Goal: Use online tool/utility: Utilize a website feature to perform a specific function

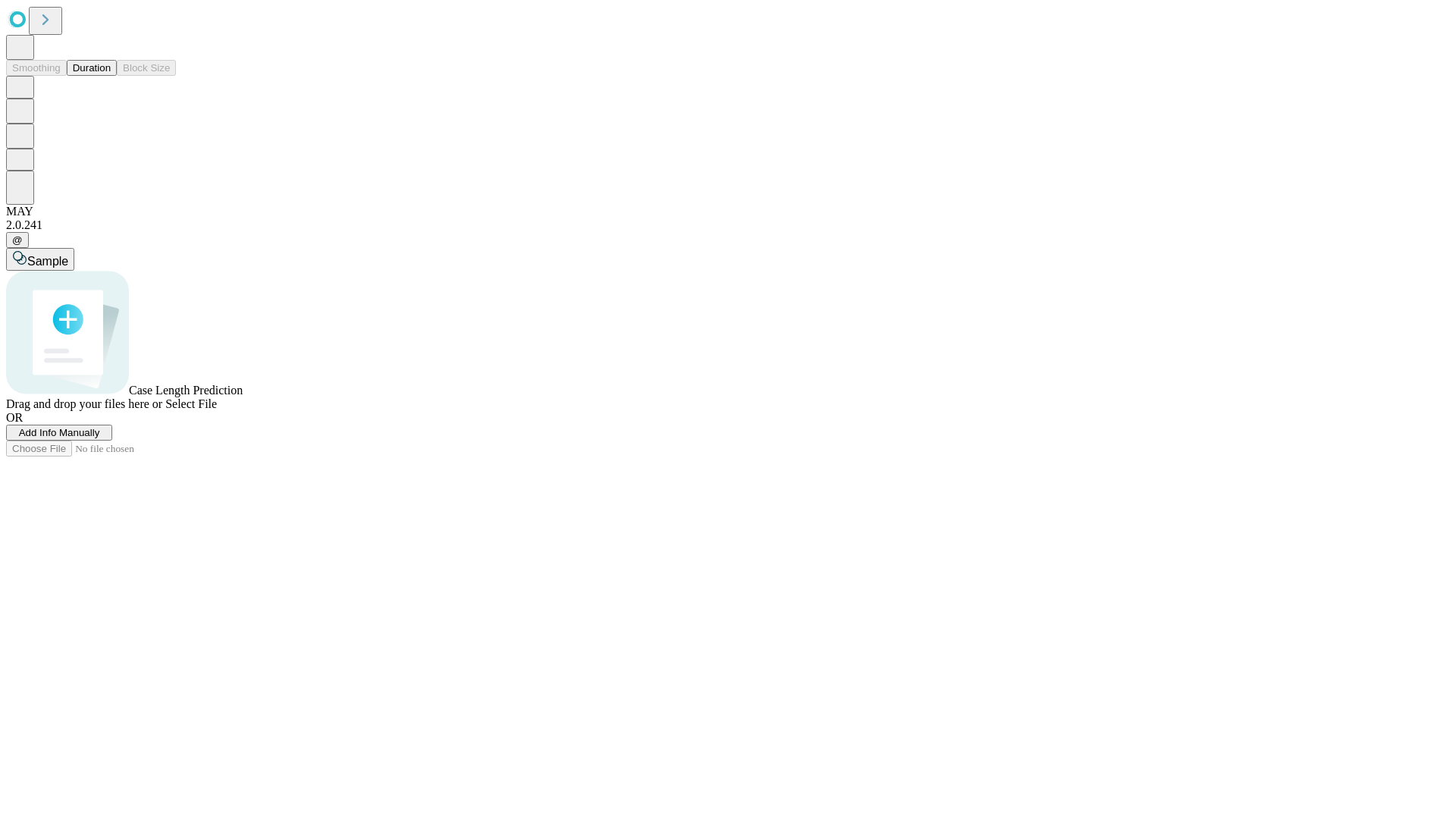
click at [111, 76] on button "Duration" at bounding box center [91, 67] width 50 height 16
click at [100, 438] on span "Add Info Manually" at bounding box center [60, 432] width 81 height 12
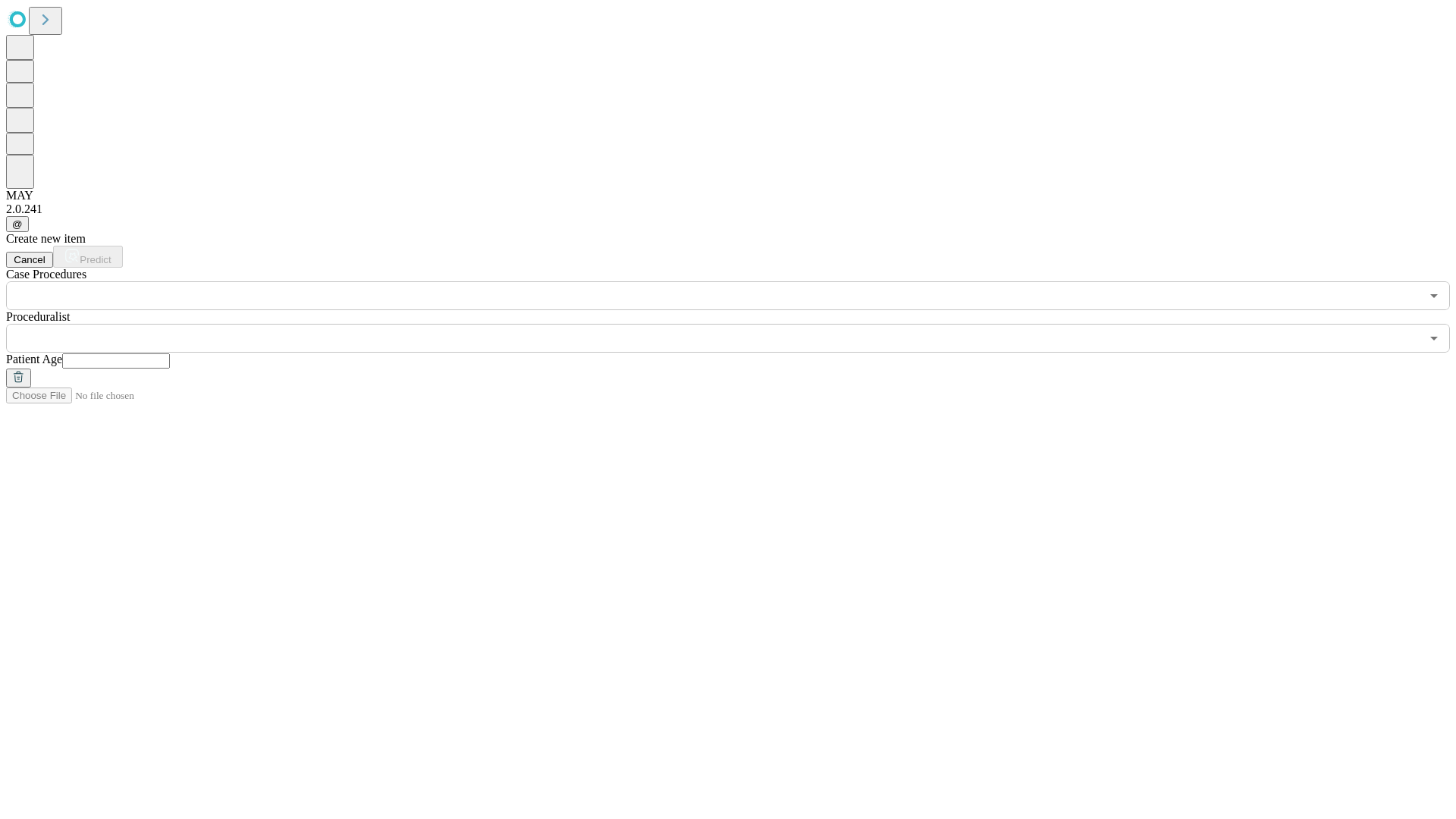
click at [170, 353] on input "text" at bounding box center [116, 361] width 107 height 15
type input "**"
click at [738, 323] on input "text" at bounding box center [713, 338] width 1414 height 29
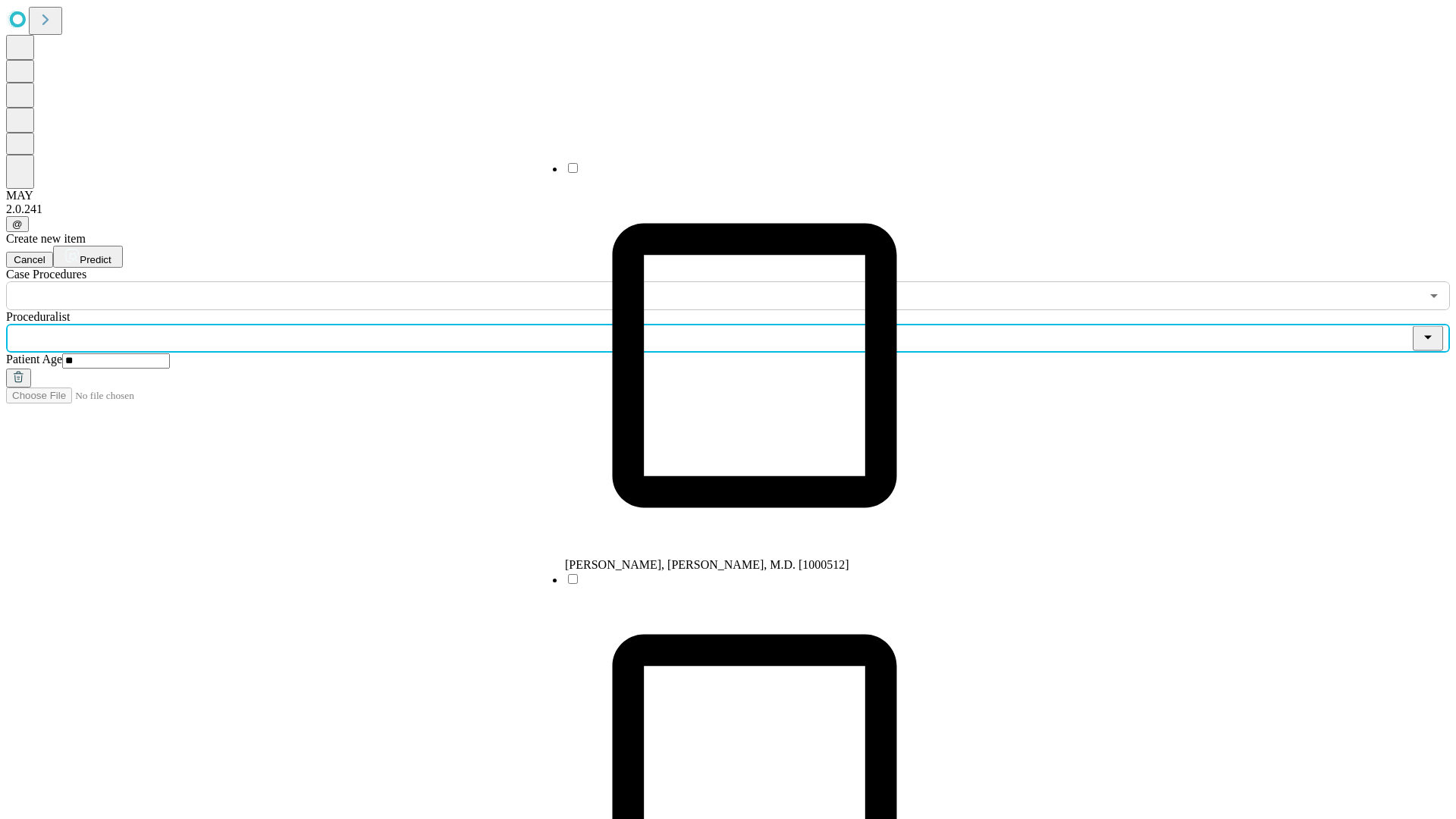
click at [739, 174] on li "[PERSON_NAME], [PERSON_NAME], M.D. [1000512]" at bounding box center [754, 366] width 379 height 411
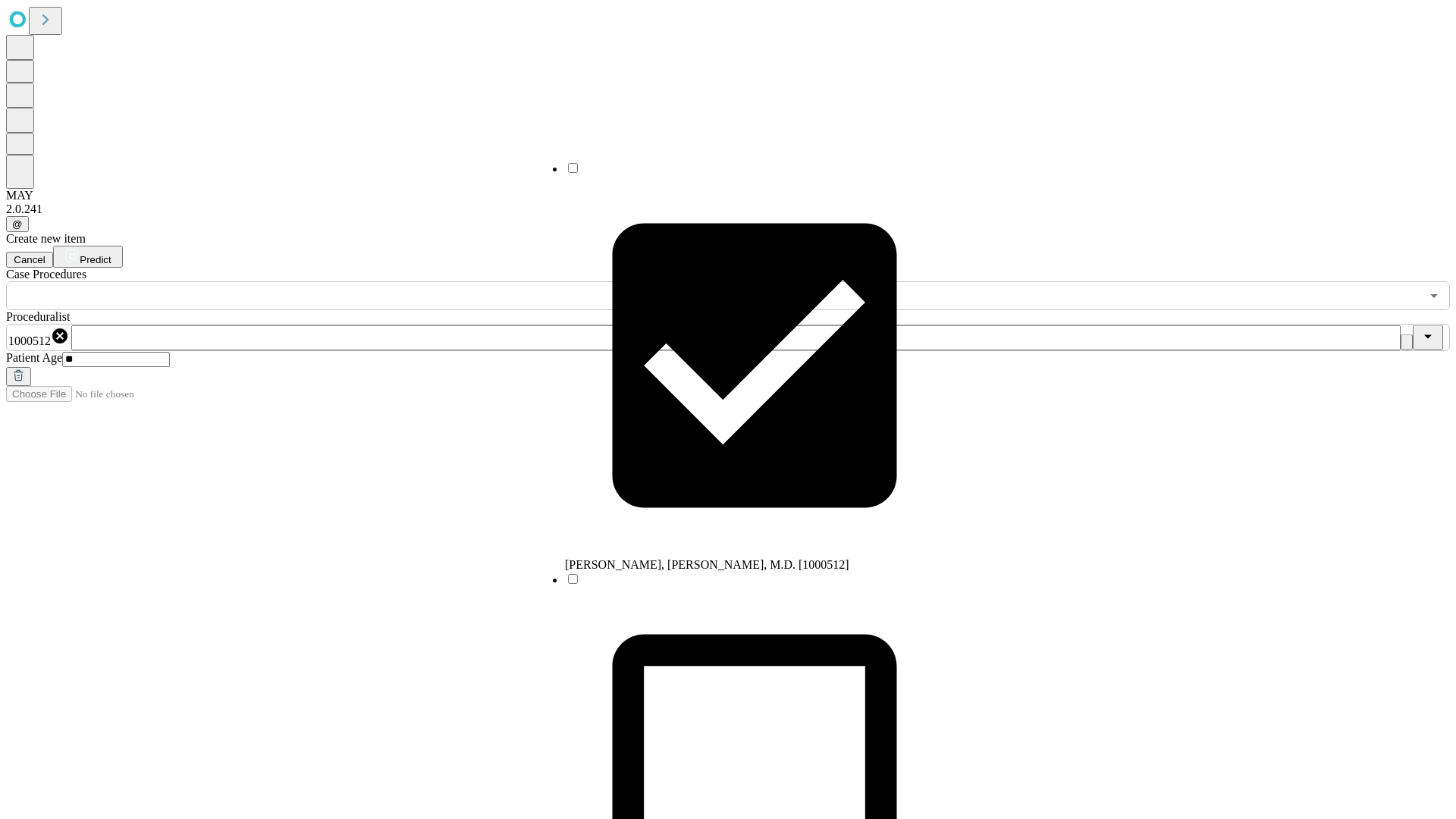
click at [318, 281] on input "text" at bounding box center [713, 295] width 1414 height 29
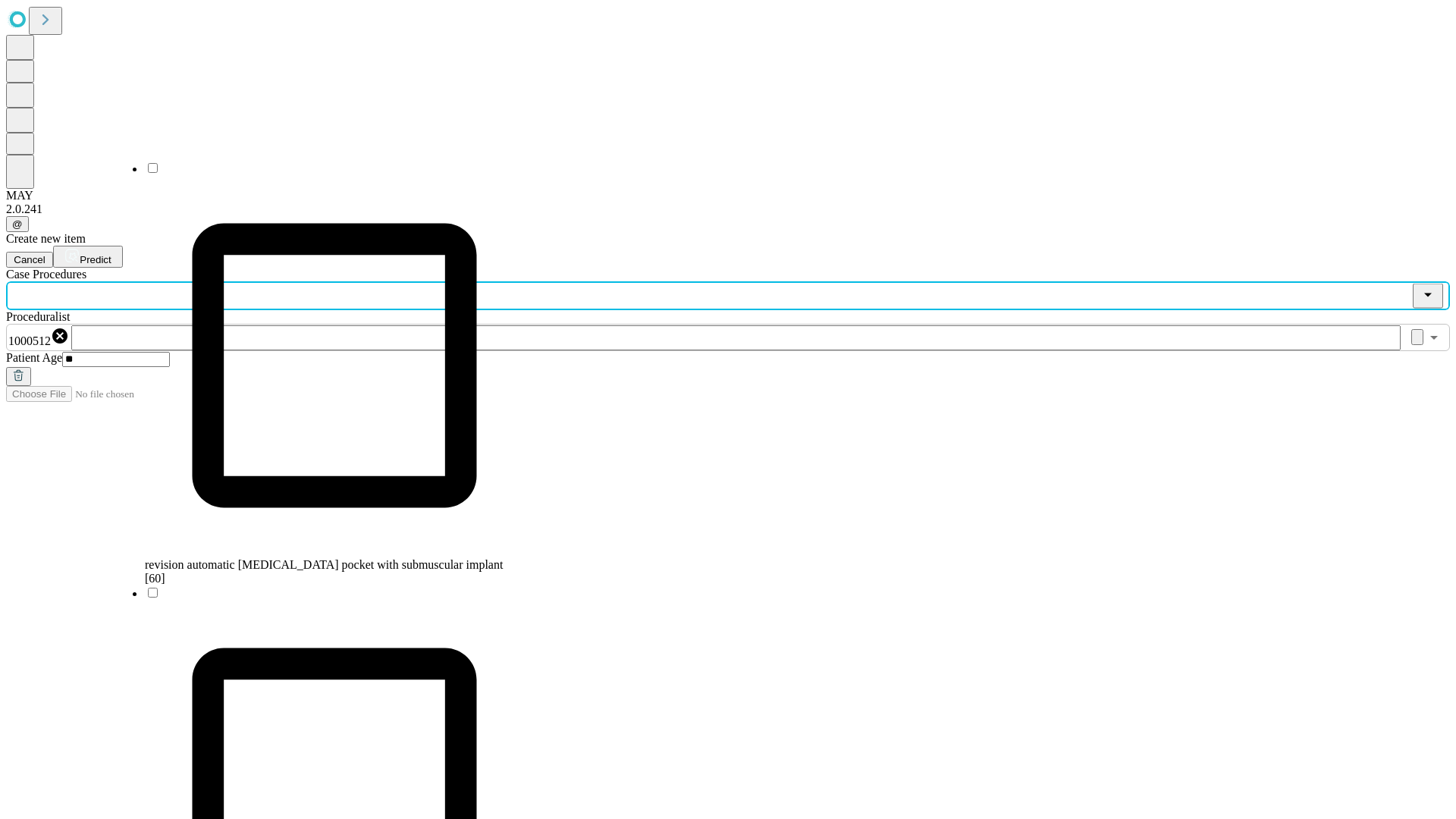
click at [319, 558] on span "revision automatic [MEDICAL_DATA] pocket with submuscular implant [60]" at bounding box center [323, 571] width 358 height 27
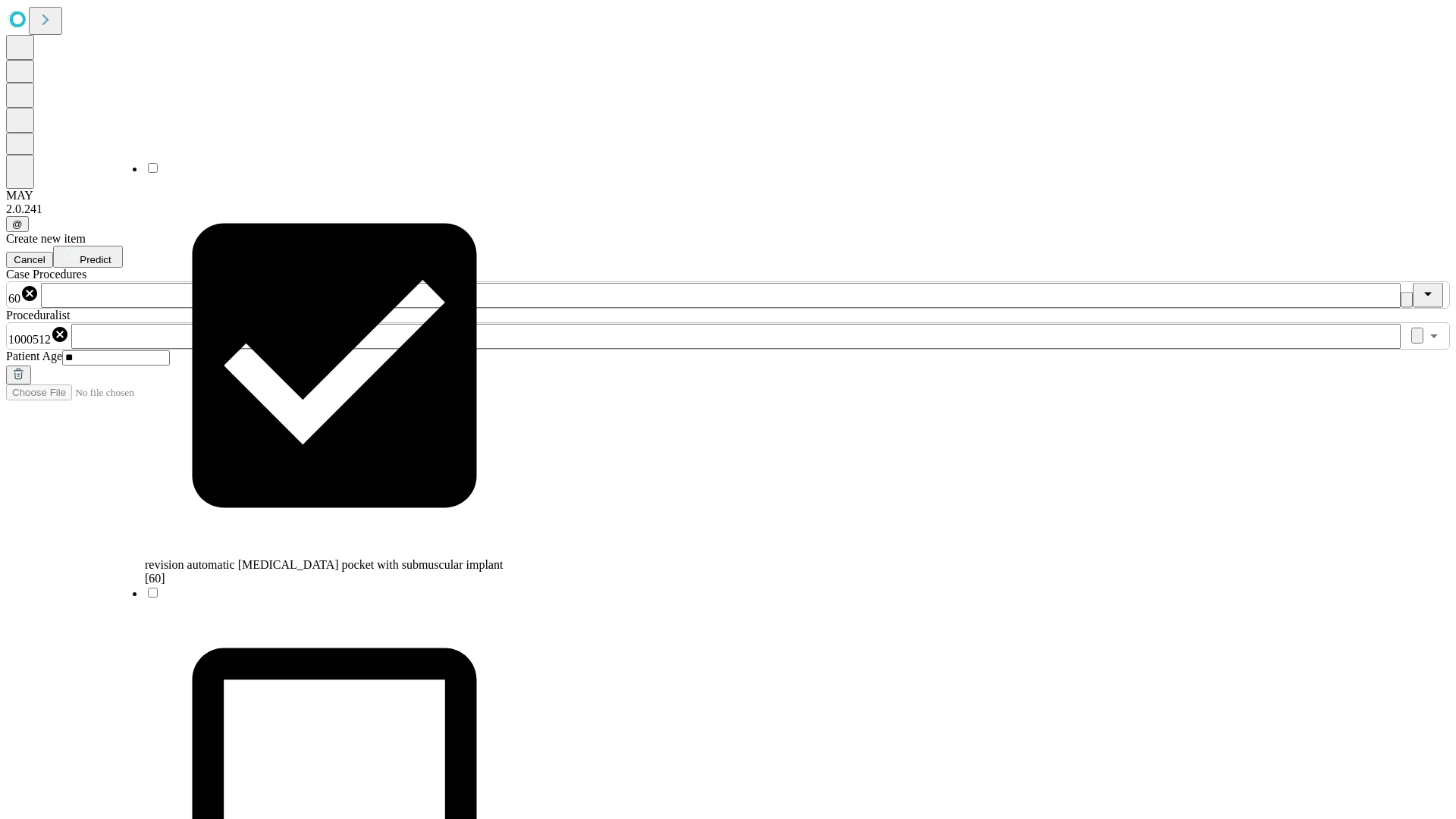
click at [111, 254] on span "Predict" at bounding box center [95, 259] width 31 height 12
